Goal: Contribute content

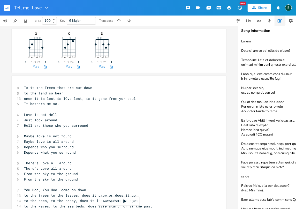
scroll to position [858, 0]
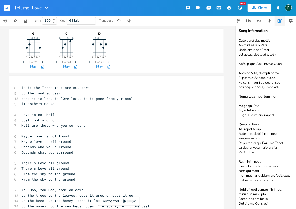
click at [8, 6] on rect "button" at bounding box center [7, 8] width 6 height 6
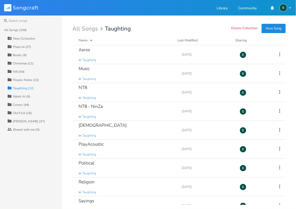
click at [20, 71] on div "N/S (44)" at bounding box center [19, 71] width 12 height 3
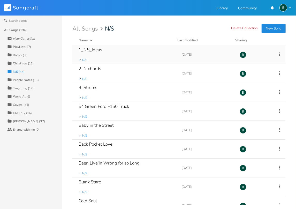
click at [99, 51] on div "1_NS_Ideas" at bounding box center [91, 50] width 24 height 4
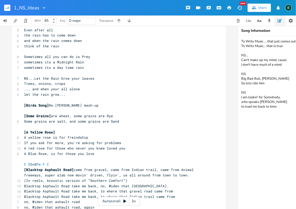
scroll to position [276, 0]
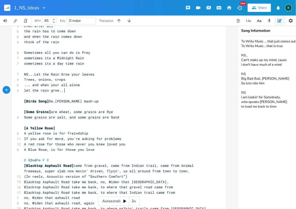
click at [63, 90] on span "let the rain grow..." at bounding box center [44, 90] width 41 height 5
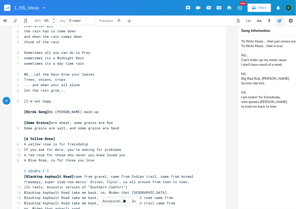
scroll to position [0, 22]
type textarea "[I'm not happy}"
type textarea "] unless I/m"
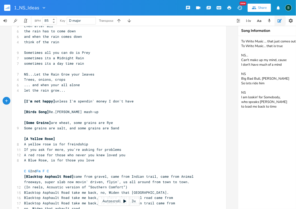
type textarea "I'm spendin' money I don't have"
click at [54, 99] on span "[I'm not happy] unless I'm spendin' money I don't have" at bounding box center [79, 101] width 110 height 5
